Goal: Information Seeking & Learning: Check status

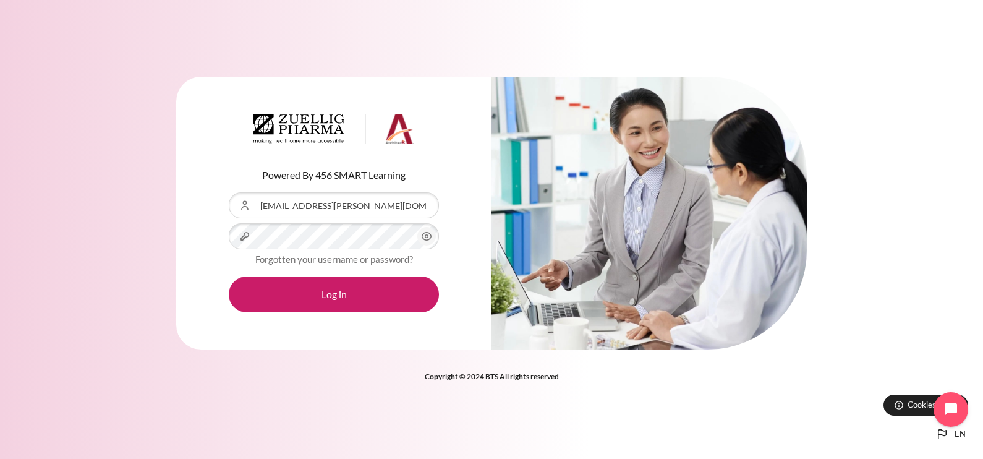
click at [229, 276] on button "Log in" at bounding box center [334, 294] width 210 height 36
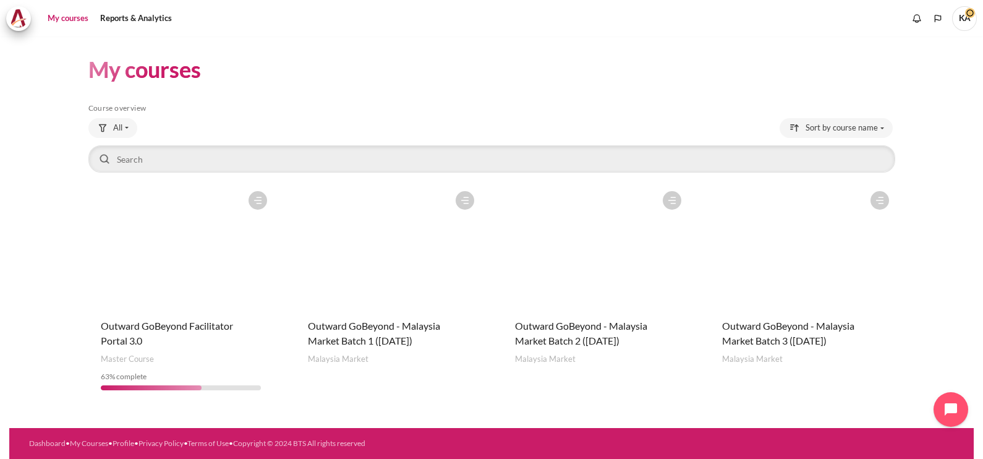
click at [816, 286] on figure "Content" at bounding box center [802, 247] width 185 height 124
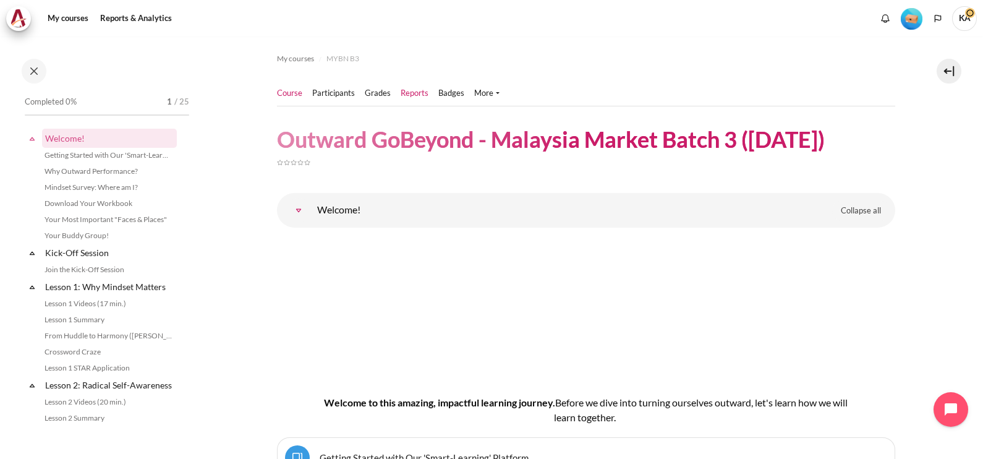
click at [417, 93] on link "Reports" at bounding box center [415, 93] width 28 height 12
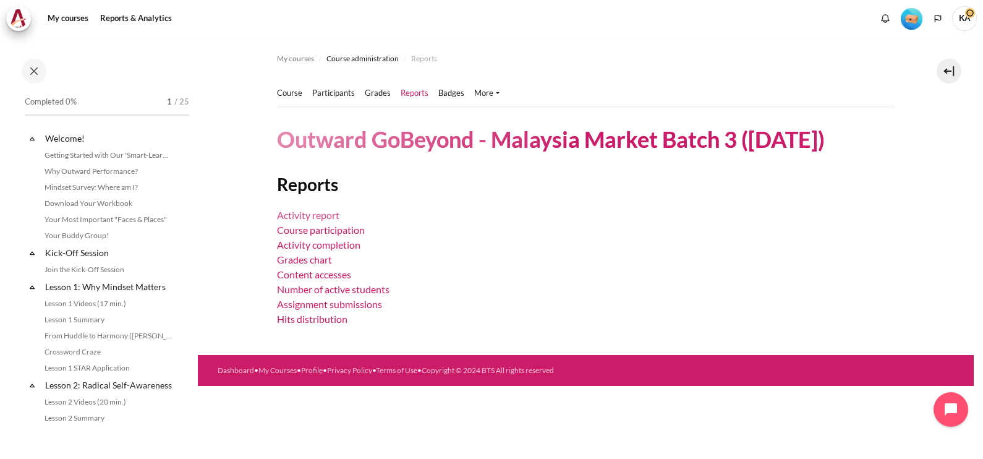
click at [300, 213] on link "Activity report" at bounding box center [308, 215] width 62 height 12
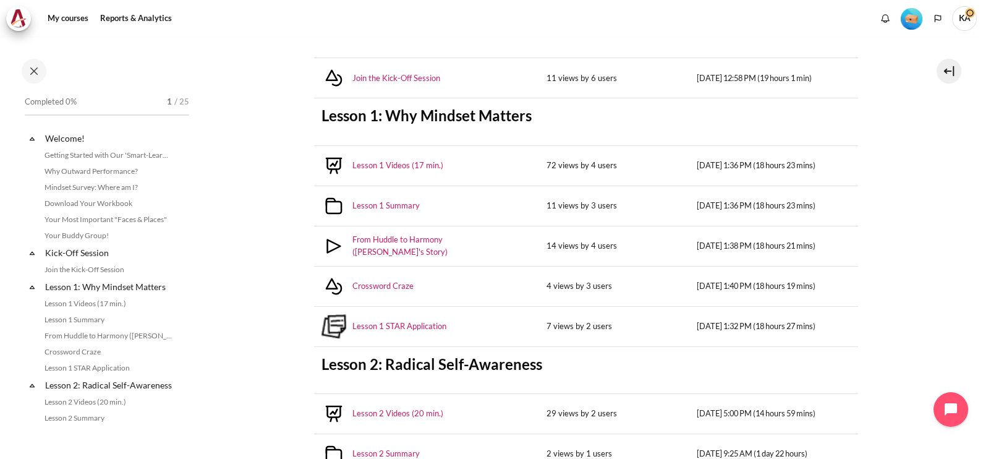
scroll to position [232, 0]
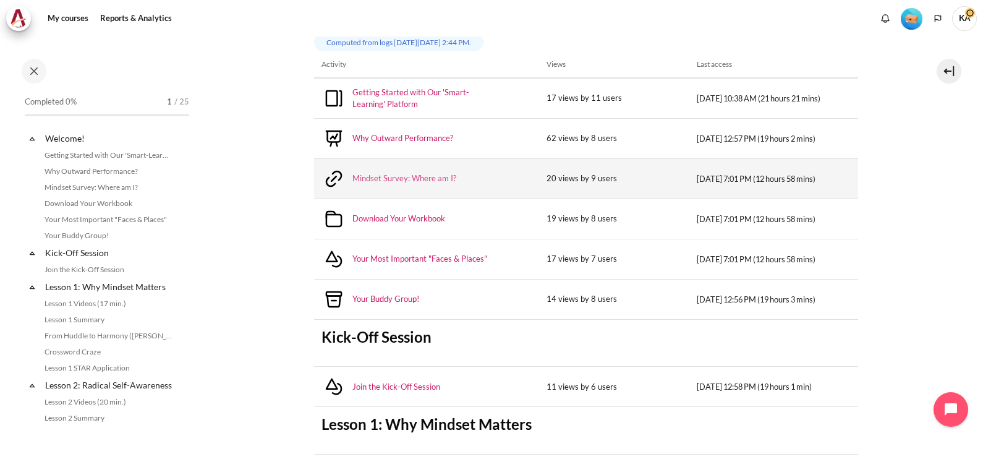
click at [414, 177] on link "Mindset Survey: Where am I?" at bounding box center [405, 179] width 104 height 12
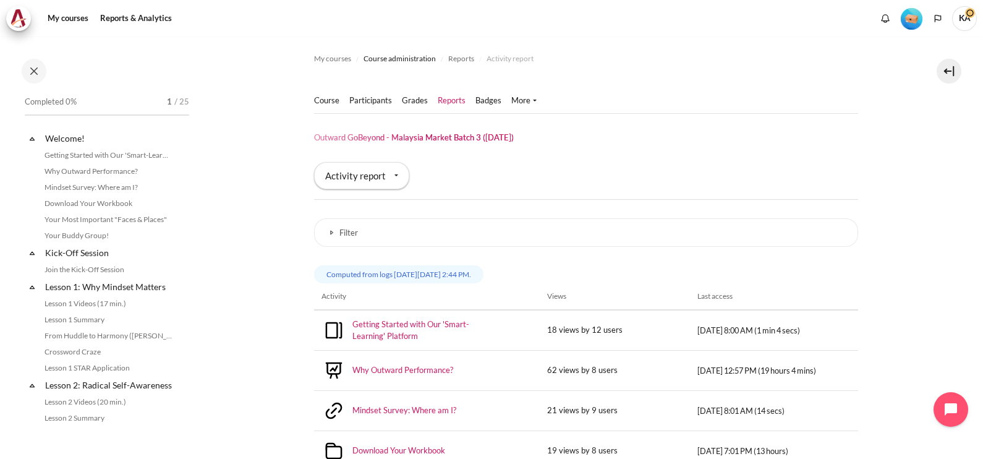
click at [445, 100] on link "Reports" at bounding box center [452, 101] width 28 height 12
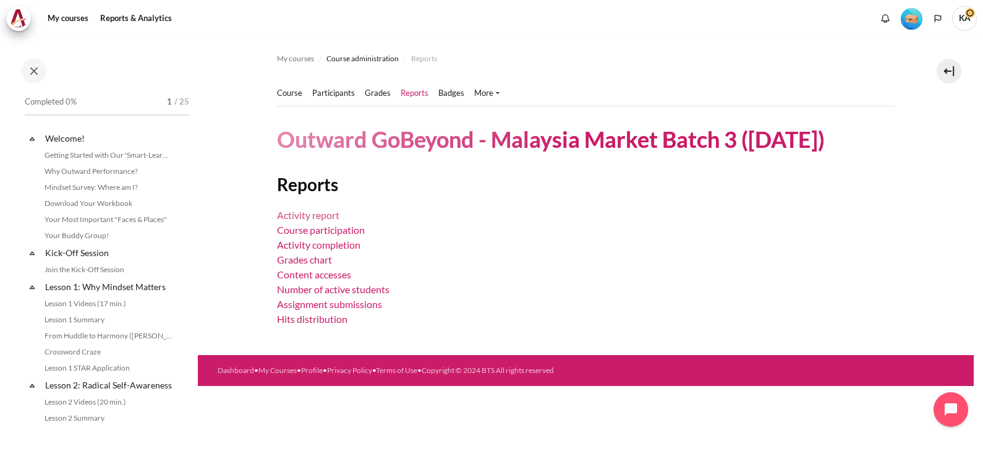
click at [326, 218] on link "Activity report" at bounding box center [308, 215] width 62 height 12
